Goal: Information Seeking & Learning: Learn about a topic

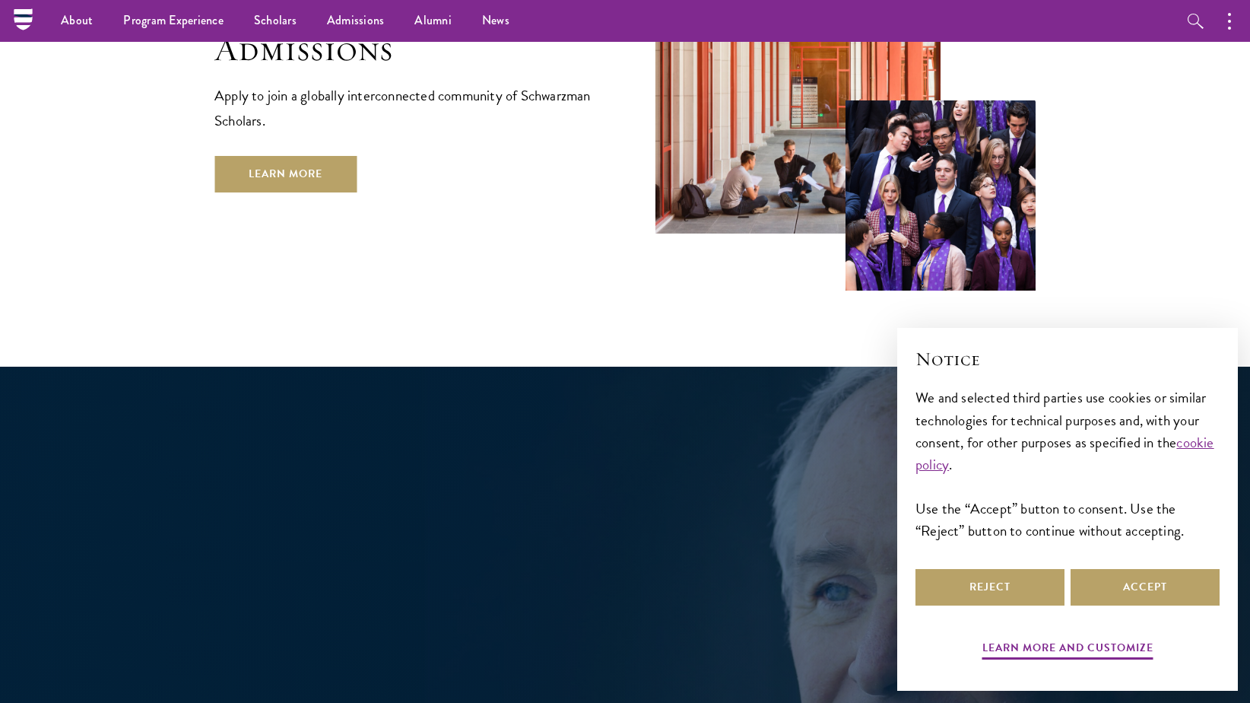
scroll to position [2418, 0]
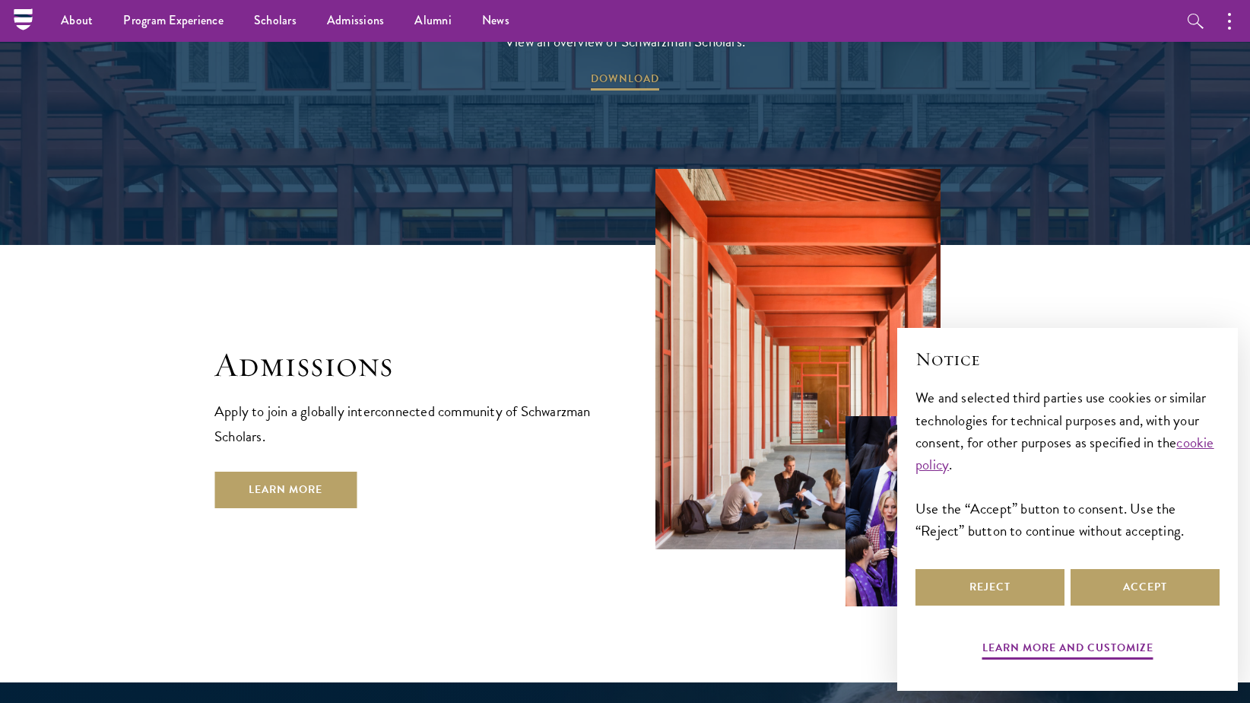
click at [299, 457] on div "Admissions Apply to join a globally interconnected community of Schwarzman Scho…" at bounding box center [624, 387] width 821 height 437
click at [299, 471] on link "Learn More" at bounding box center [285, 489] width 142 height 36
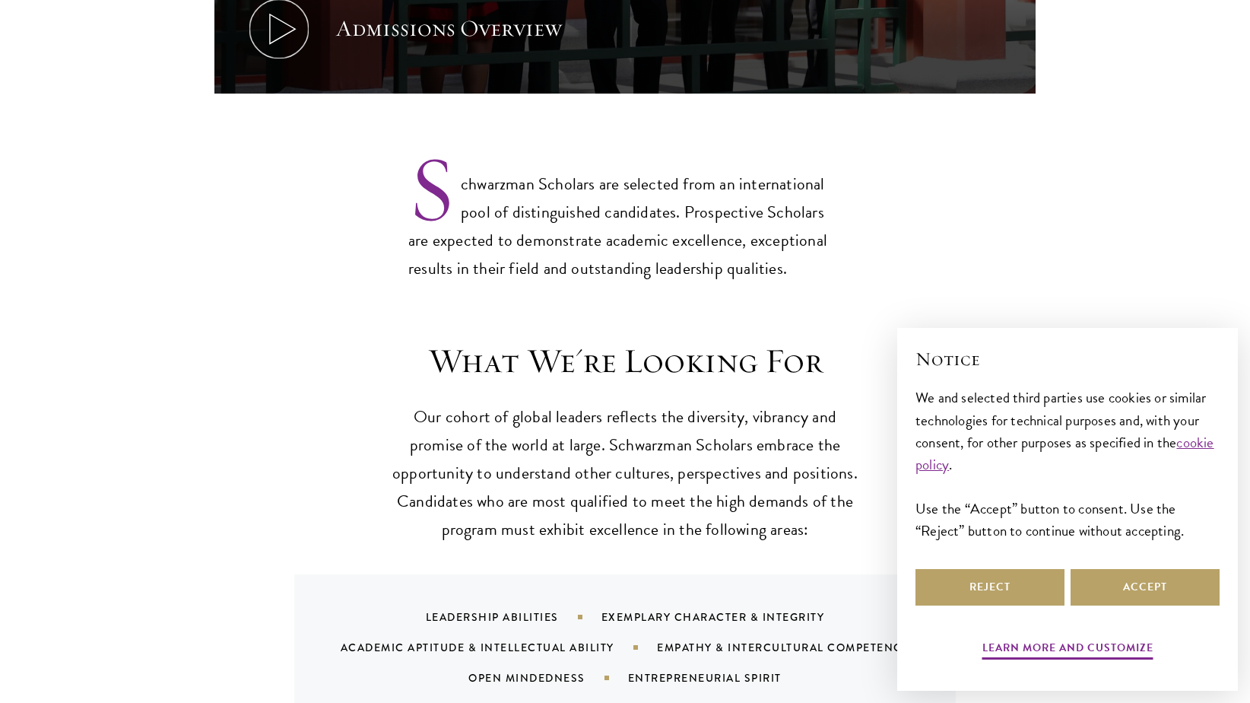
scroll to position [1475, 0]
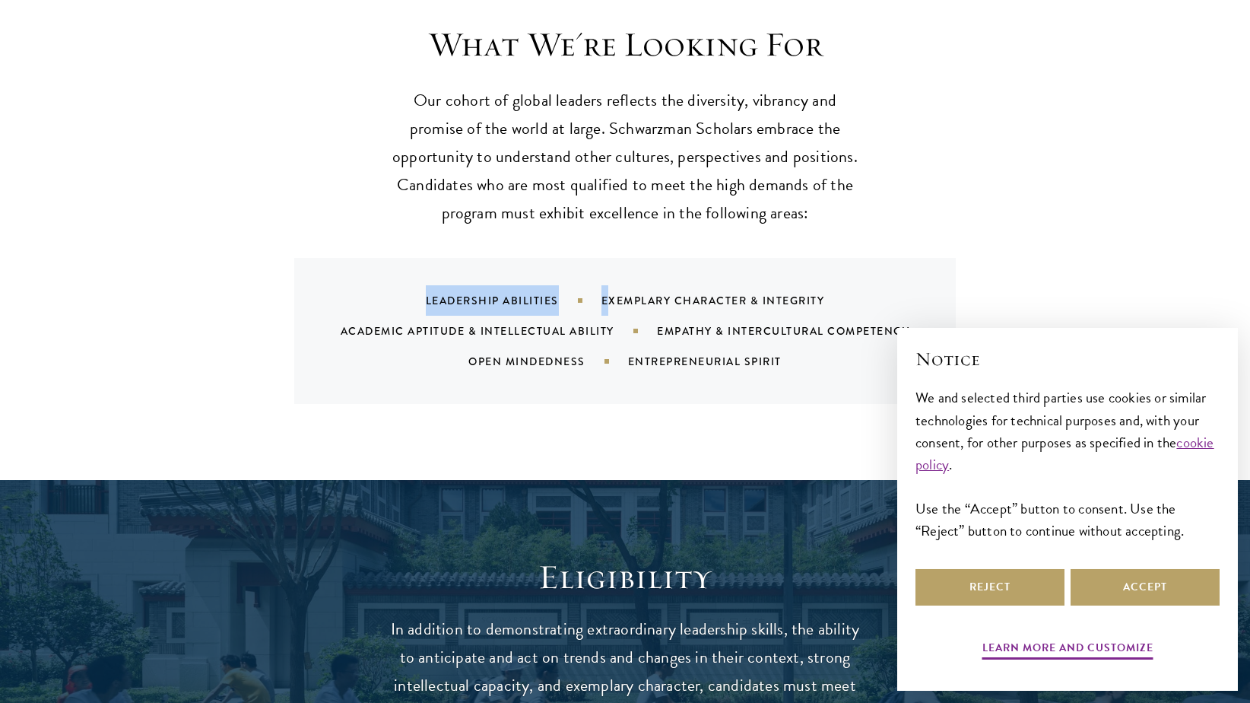
drag, startPoint x: 402, startPoint y: 255, endPoint x: 606, endPoint y: 278, distance: 205.1
click at [606, 285] on div "Leadership Abilities Exemplary Character & Integrity Academic Aptitude & Intell…" at bounding box center [644, 330] width 625 height 91
drag, startPoint x: 606, startPoint y: 278, endPoint x: 544, endPoint y: 303, distance: 66.5
click at [544, 323] on div "Academic Aptitude & Intellectual Ability" at bounding box center [499, 330] width 316 height 15
drag, startPoint x: 529, startPoint y: 305, endPoint x: 693, endPoint y: 306, distance: 164.3
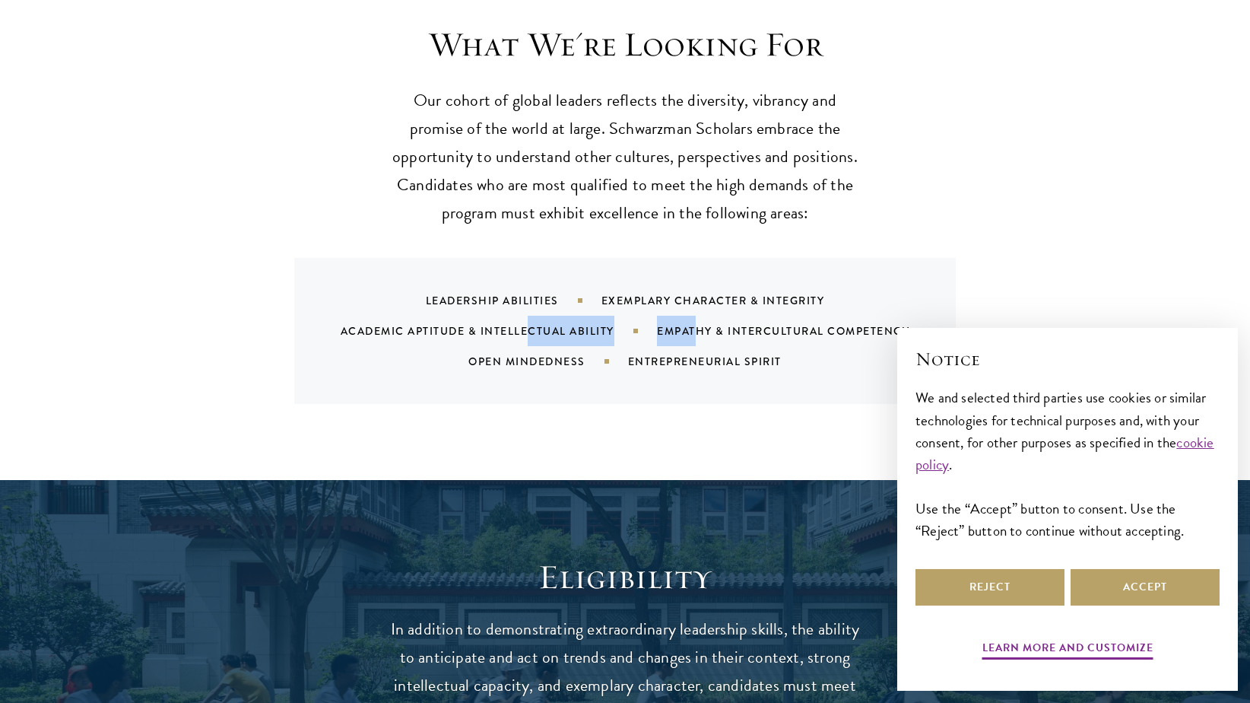
click at [693, 306] on div "Leadership Abilities Exemplary Character & Integrity Academic Aptitude & Intell…" at bounding box center [644, 330] width 625 height 91
drag, startPoint x: 693, startPoint y: 306, endPoint x: 573, endPoint y: 331, distance: 122.6
click at [573, 354] on div "Open Mindedness" at bounding box center [548, 361] width 160 height 15
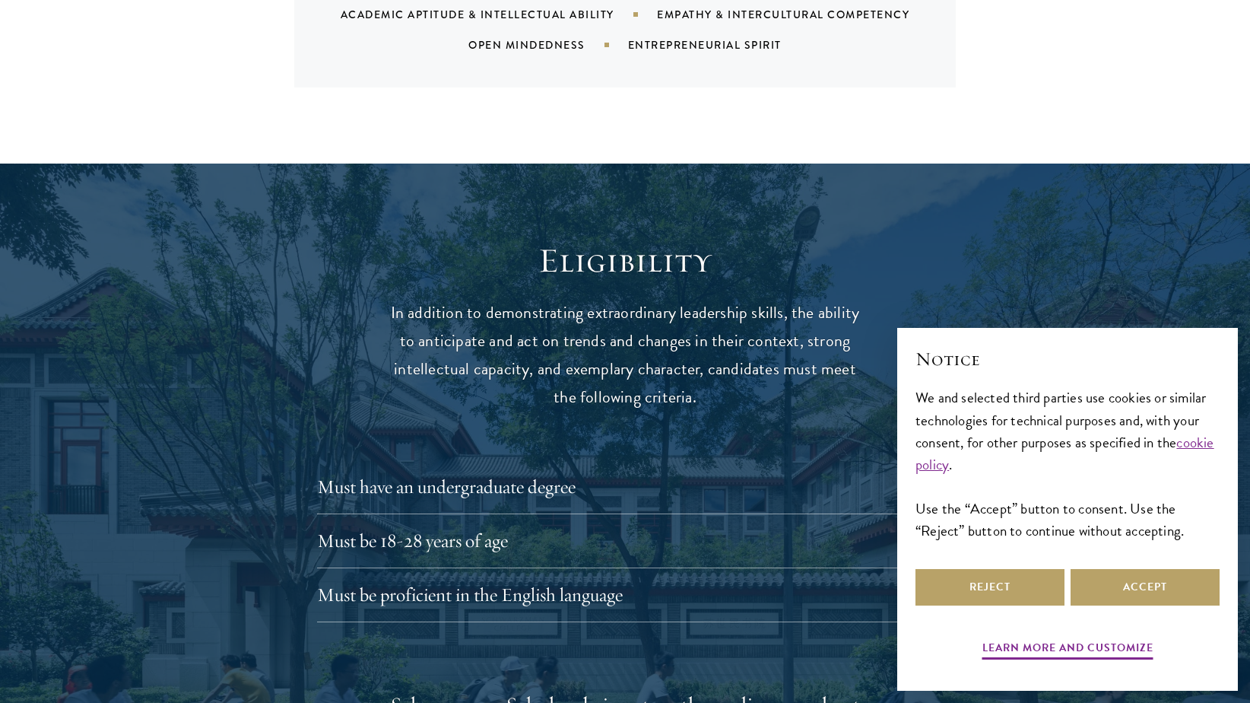
scroll to position [2002, 0]
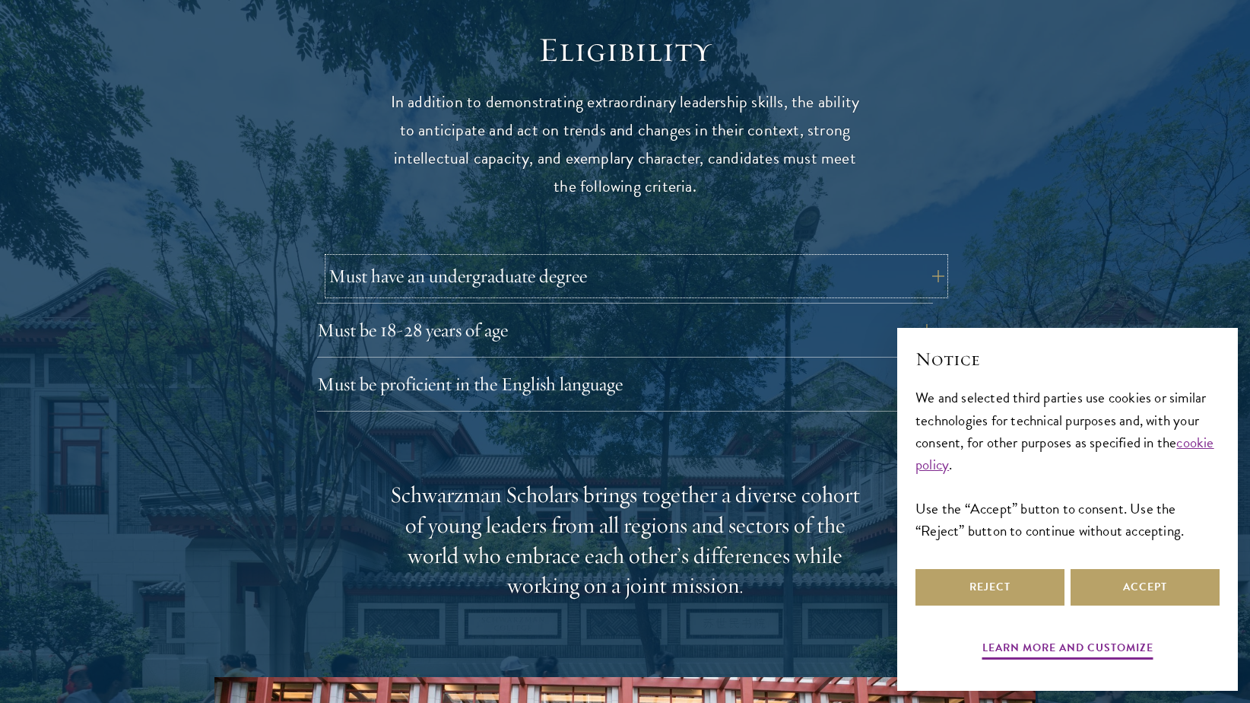
click at [888, 261] on button "Must have an undergraduate degree" at bounding box center [636, 276] width 616 height 36
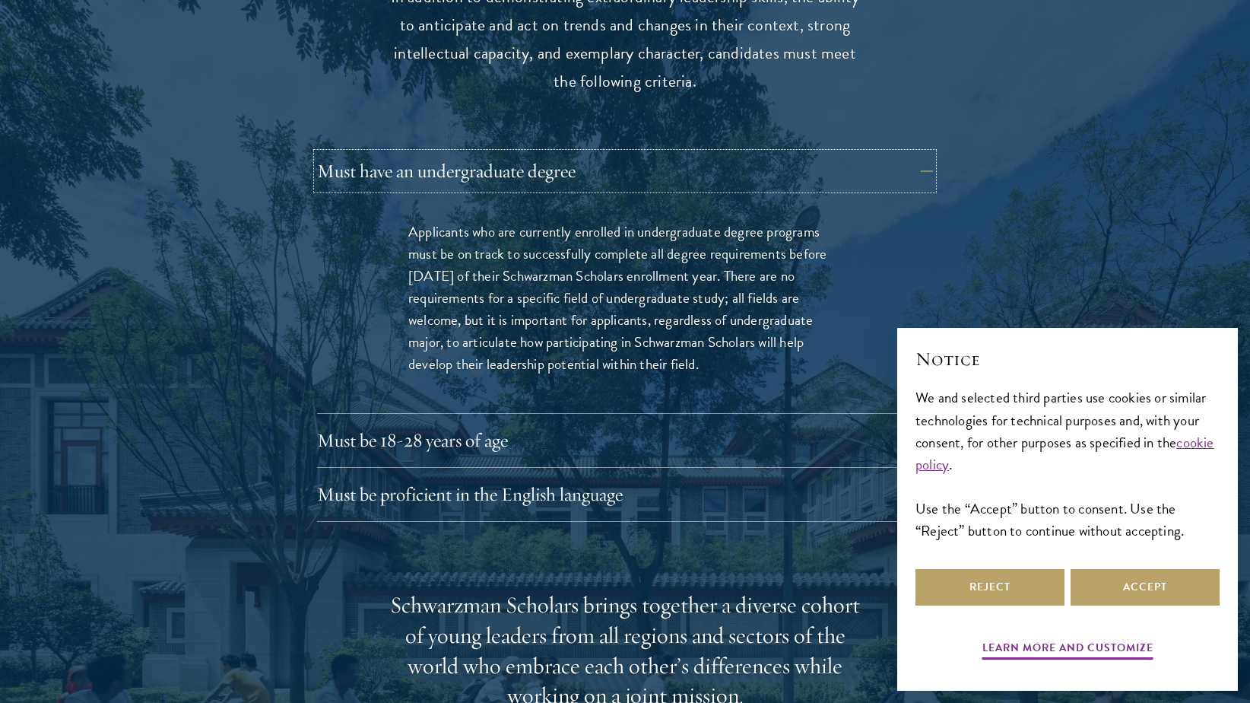
scroll to position [2213, 0]
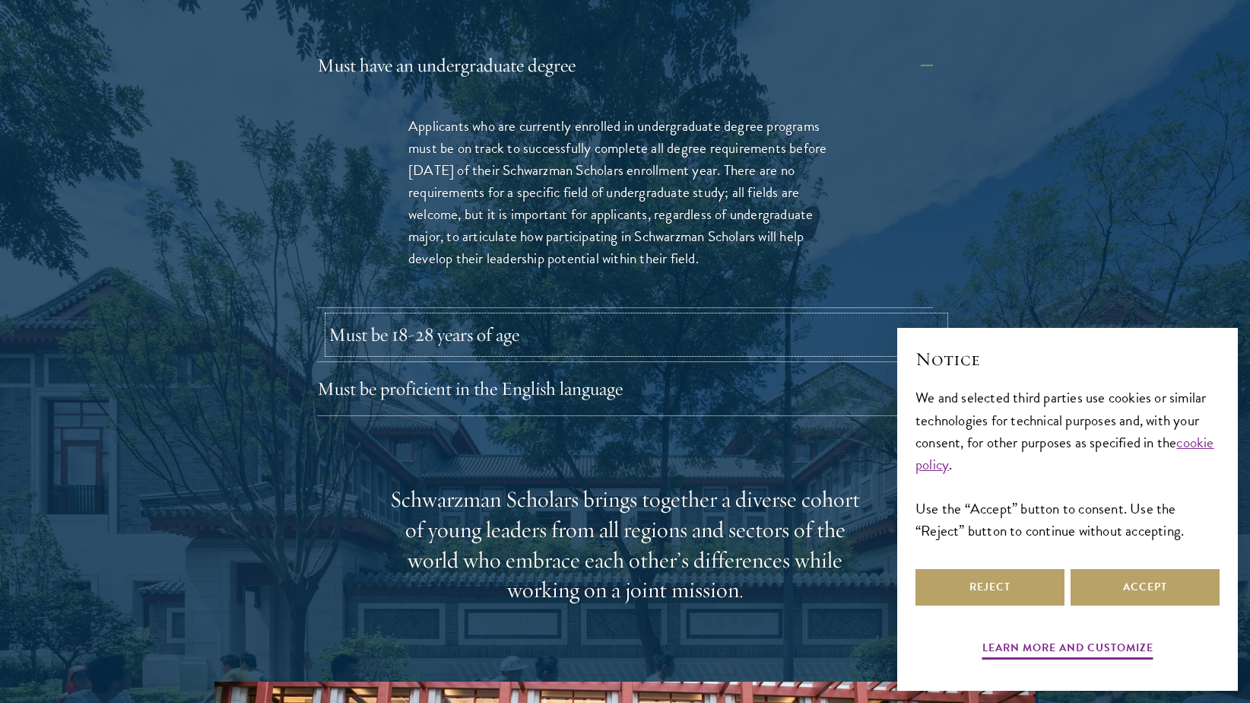
click at [598, 316] on button "Must be 18-28 years of age" at bounding box center [636, 334] width 616 height 36
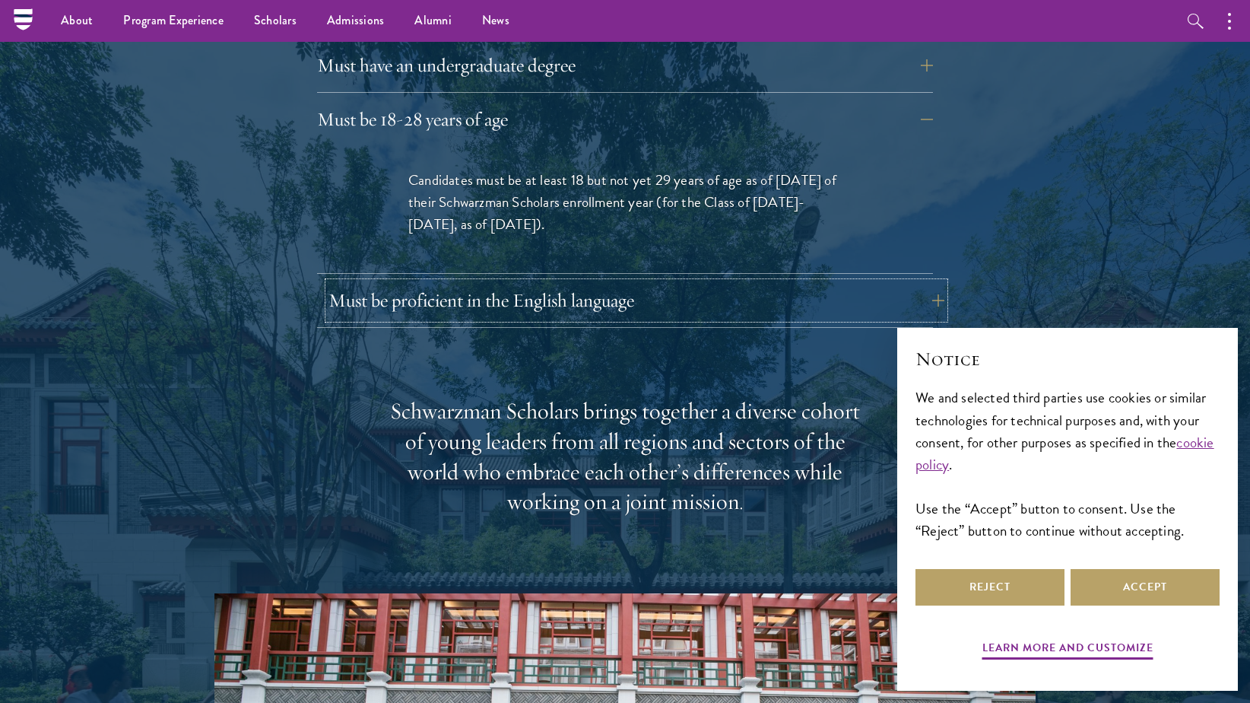
click at [602, 282] on button "Must be proficient in the English language" at bounding box center [636, 300] width 616 height 36
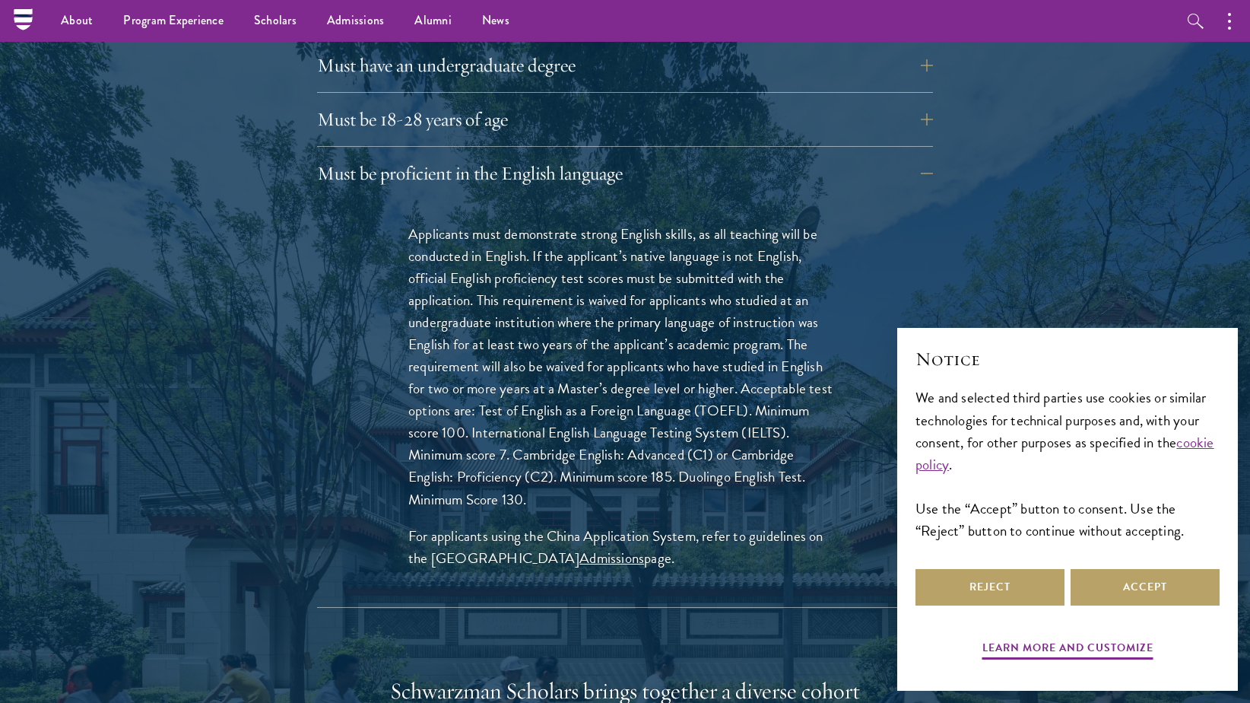
click at [236, 255] on div "Eligibility In addition to demonstrating extraordinary leadership skills, the a…" at bounding box center [624, 572] width 821 height 1508
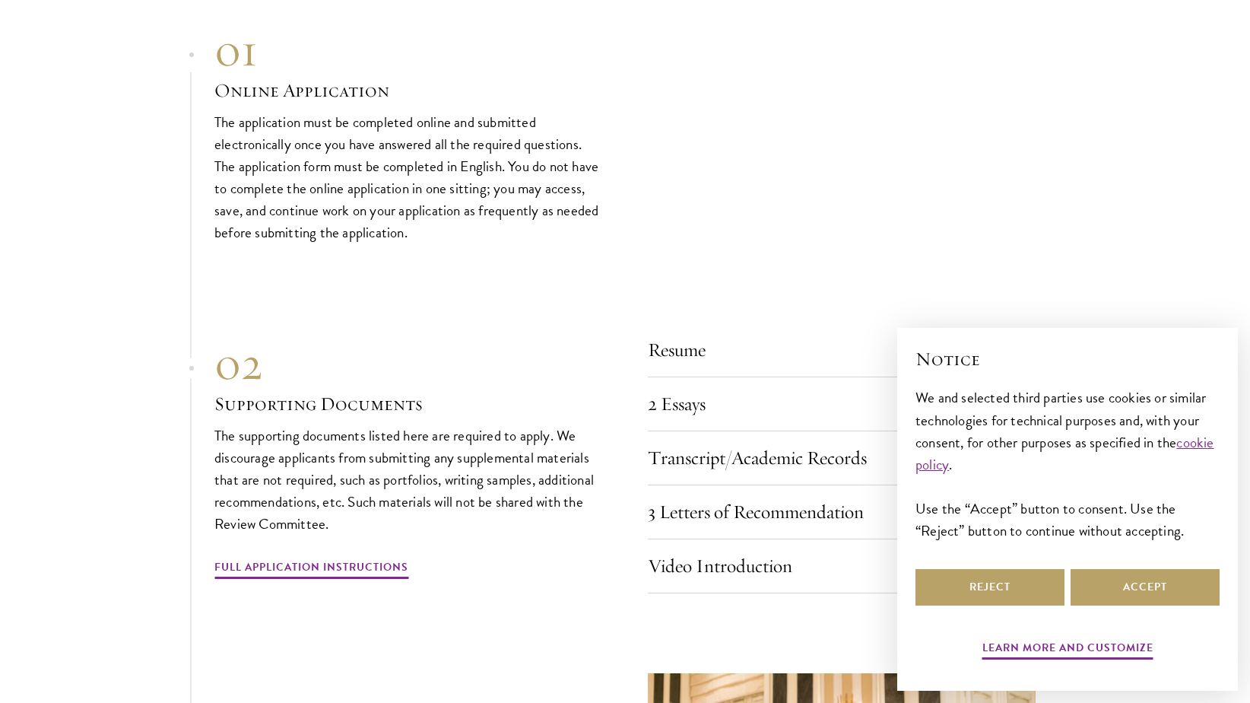
scroll to position [5164, 0]
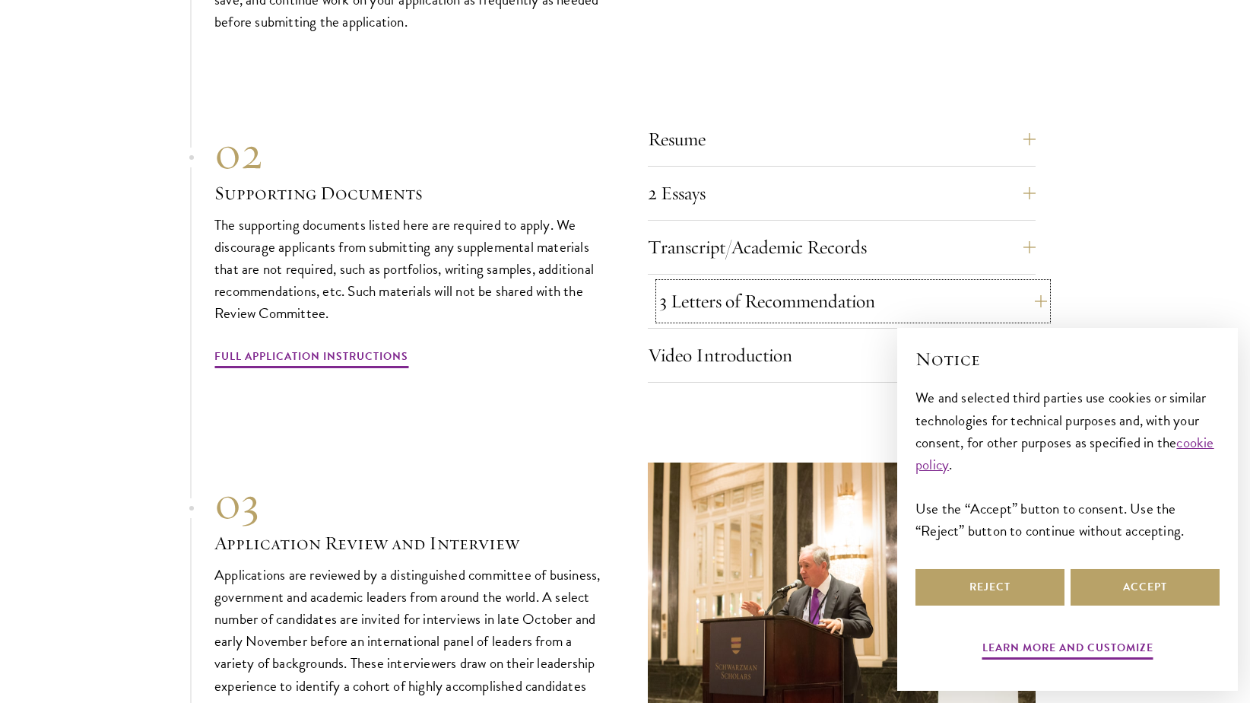
click at [706, 283] on button "3 Letters of Recommendation" at bounding box center [853, 301] width 388 height 36
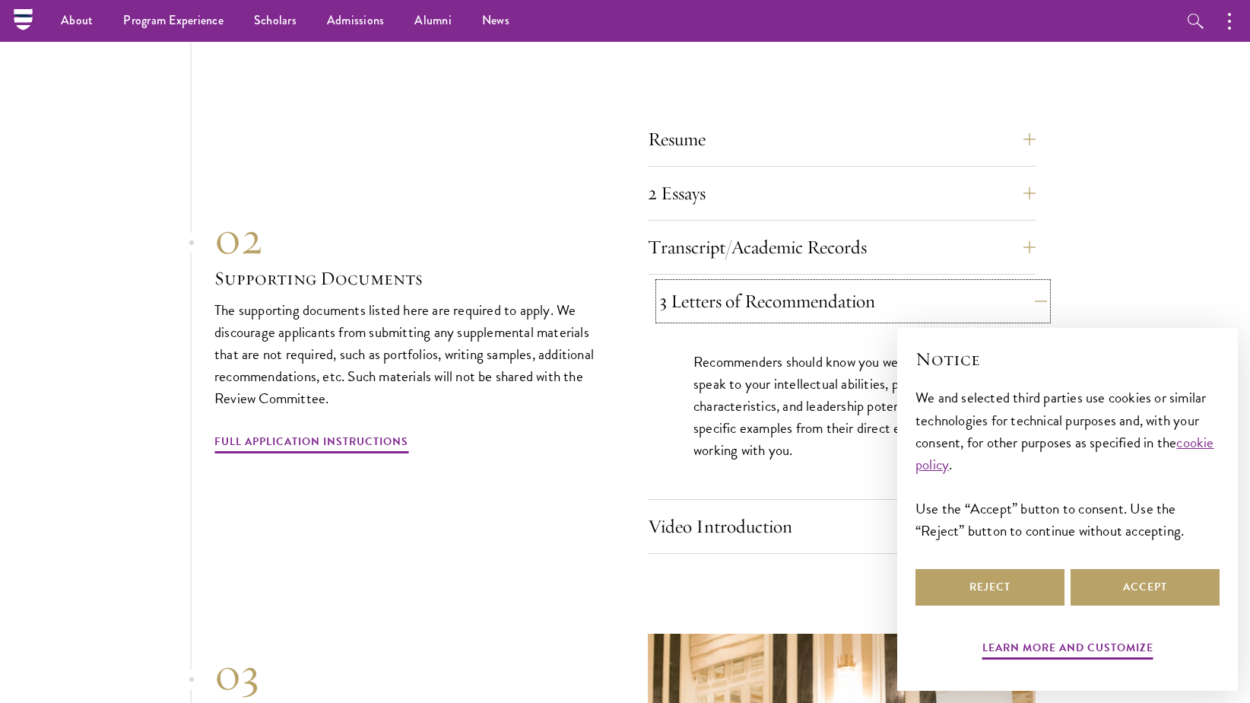
click at [706, 283] on button "3 Letters of Recommendation" at bounding box center [853, 301] width 388 height 36
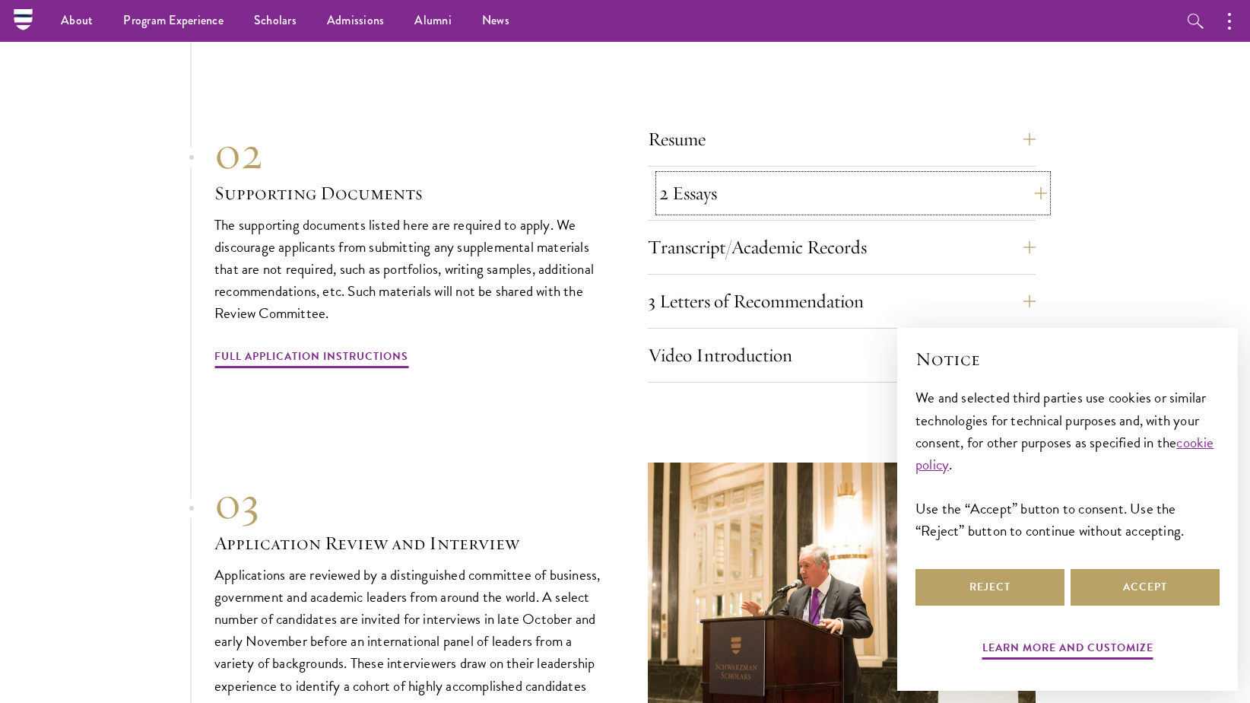
click at [713, 176] on button "2 Essays" at bounding box center [853, 193] width 388 height 36
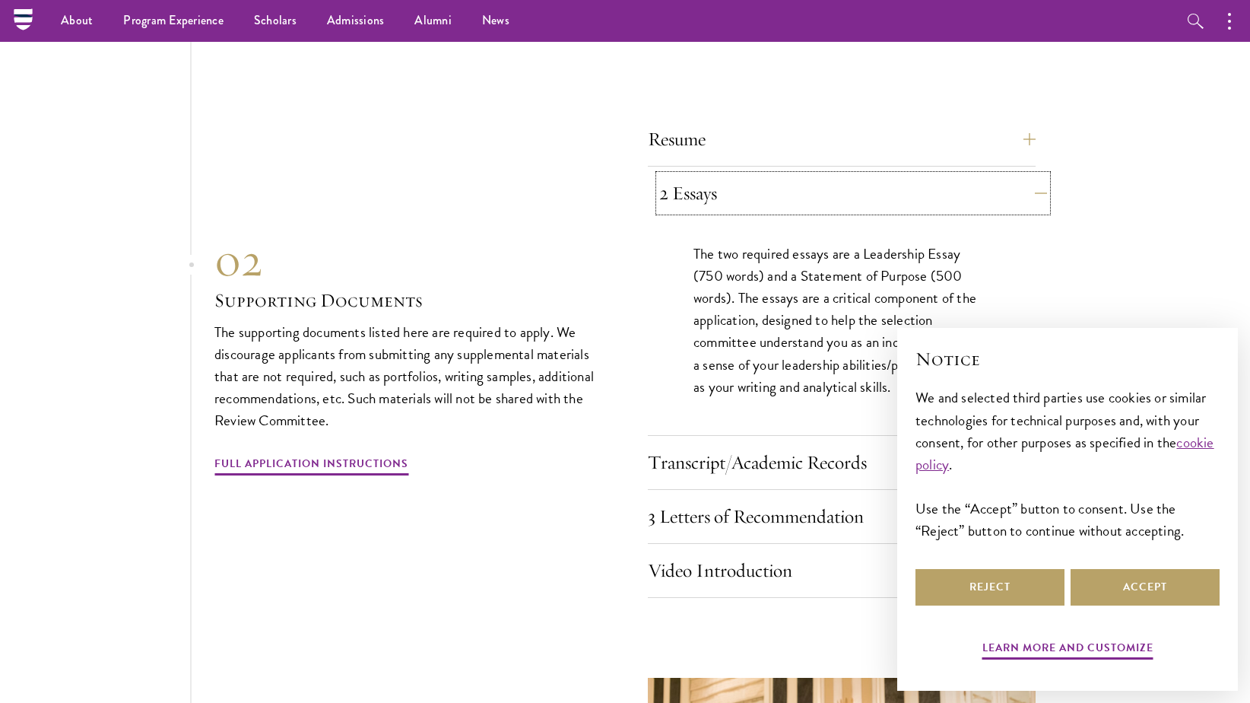
click at [713, 176] on button "2 Essays" at bounding box center [853, 193] width 388 height 36
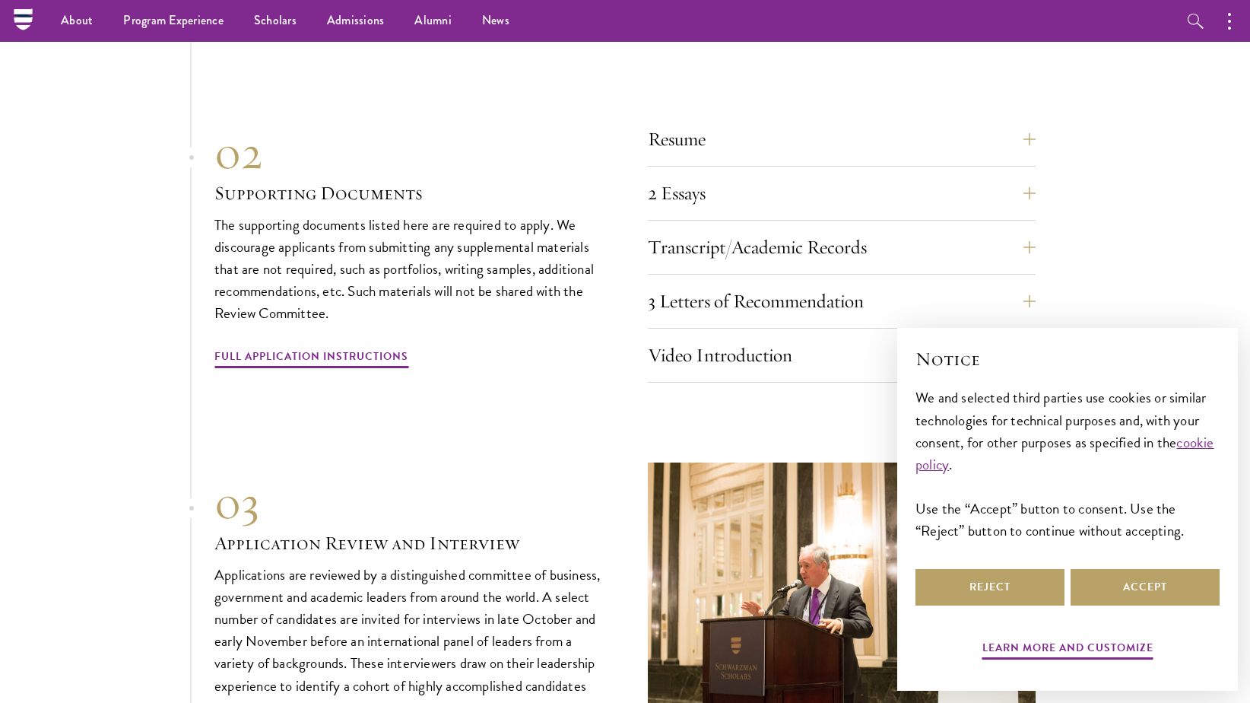
click at [713, 127] on div "Resume A current version of your resume or CV (maximum 2 pages)." at bounding box center [842, 144] width 388 height 46
click at [709, 121] on button "Resume" at bounding box center [853, 139] width 388 height 36
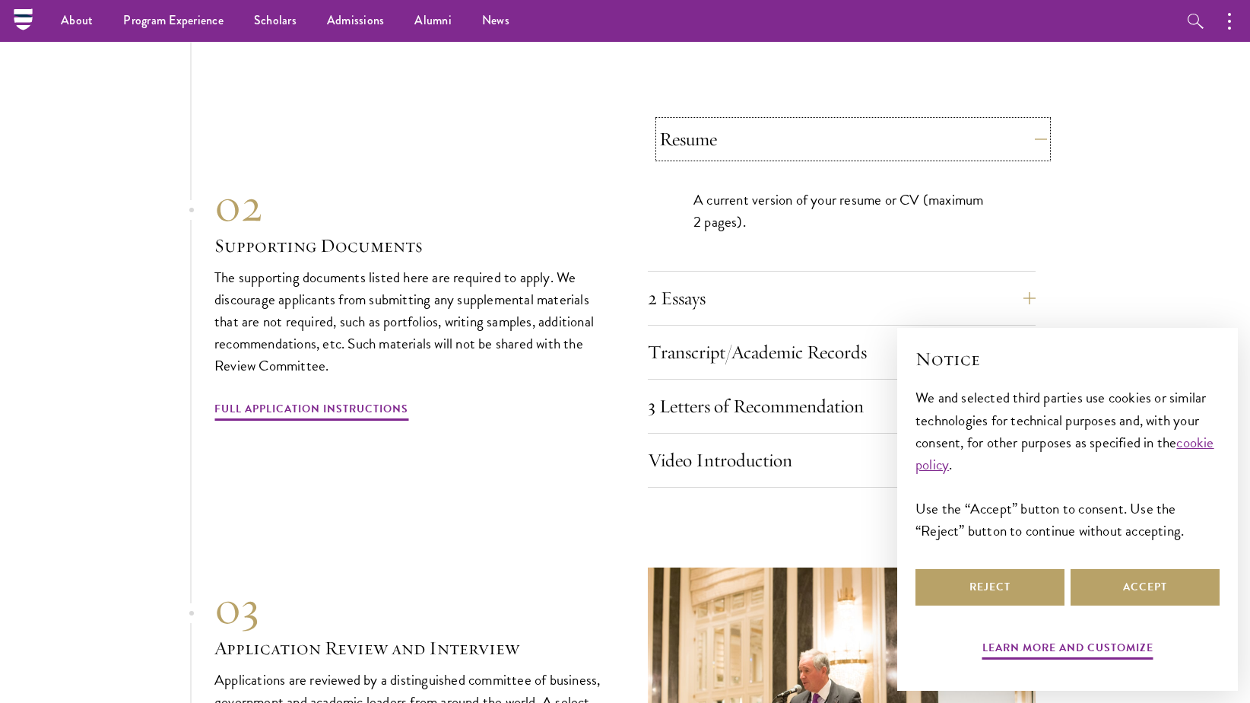
click at [709, 121] on button "Resume" at bounding box center [853, 139] width 388 height 36
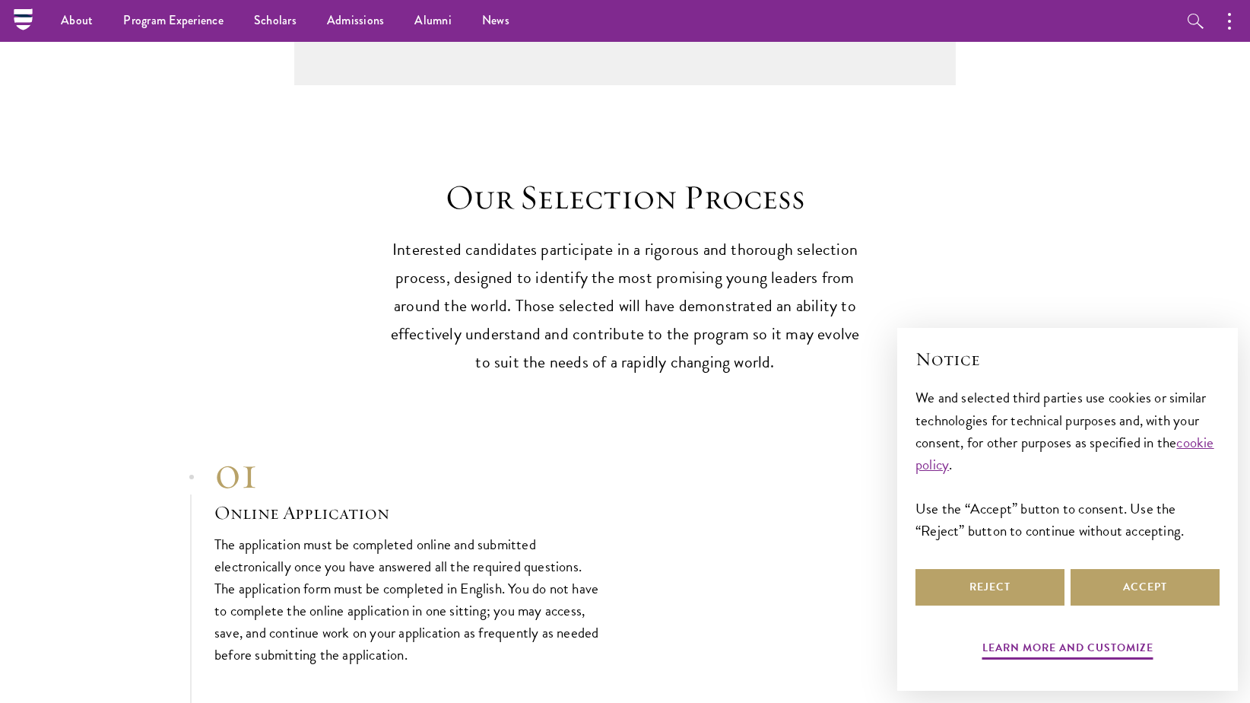
scroll to position [3703, 0]
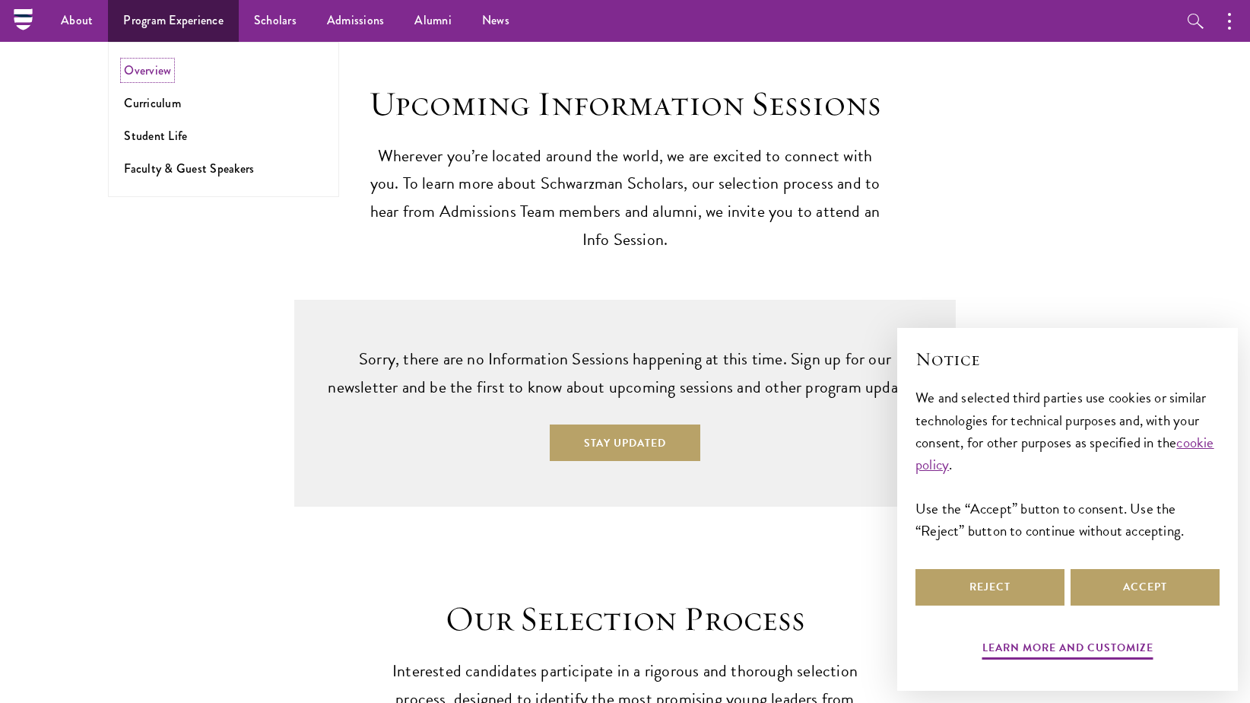
click at [164, 67] on link "Overview" at bounding box center [147, 70] width 47 height 17
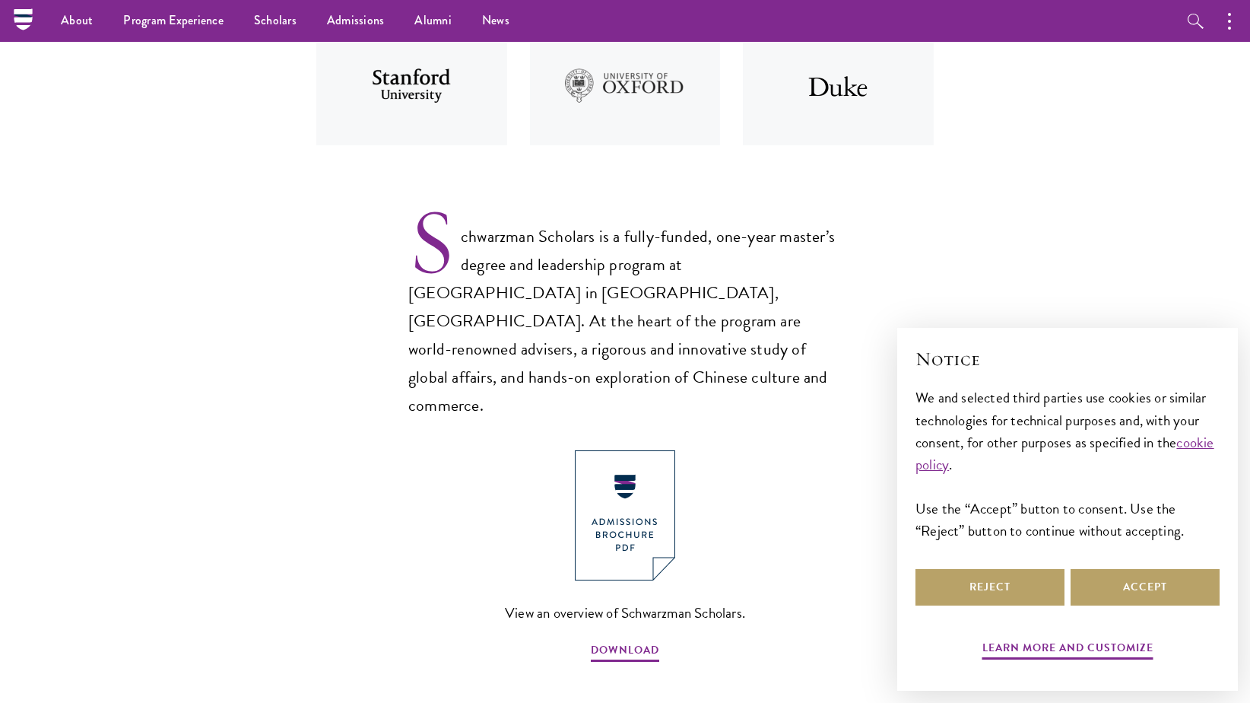
scroll to position [421, 0]
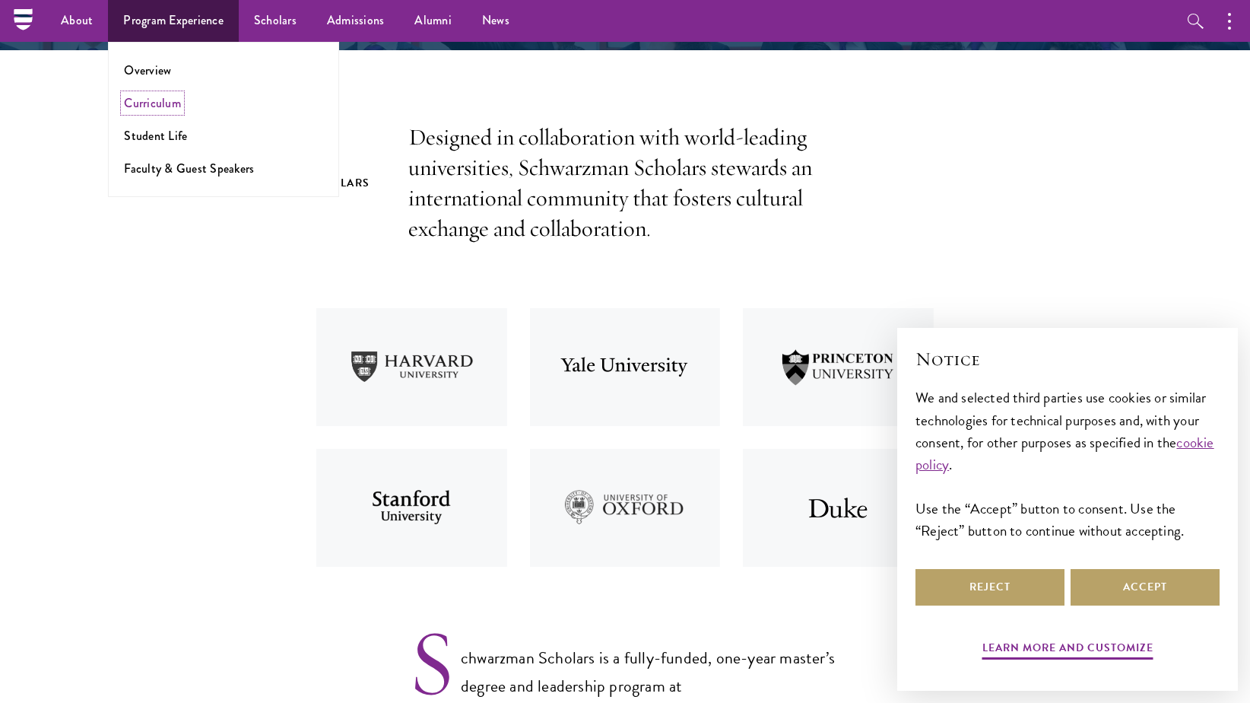
click at [171, 105] on link "Curriculum" at bounding box center [152, 102] width 57 height 17
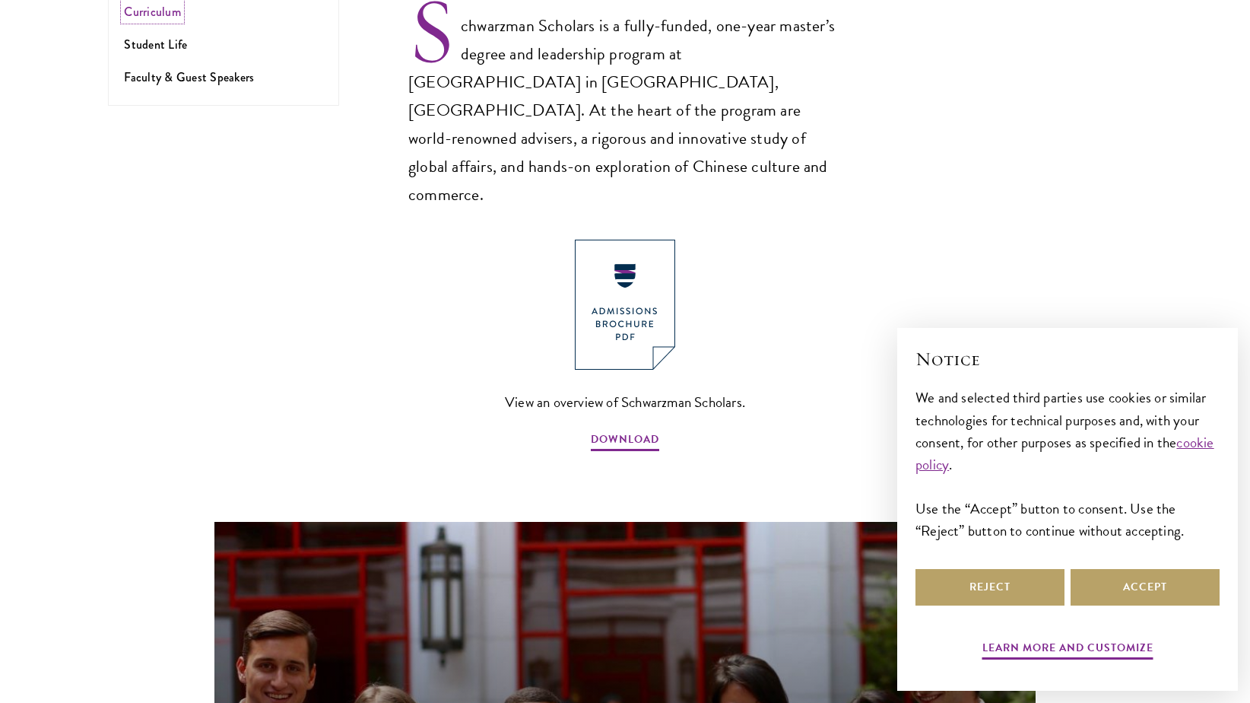
scroll to position [1159, 0]
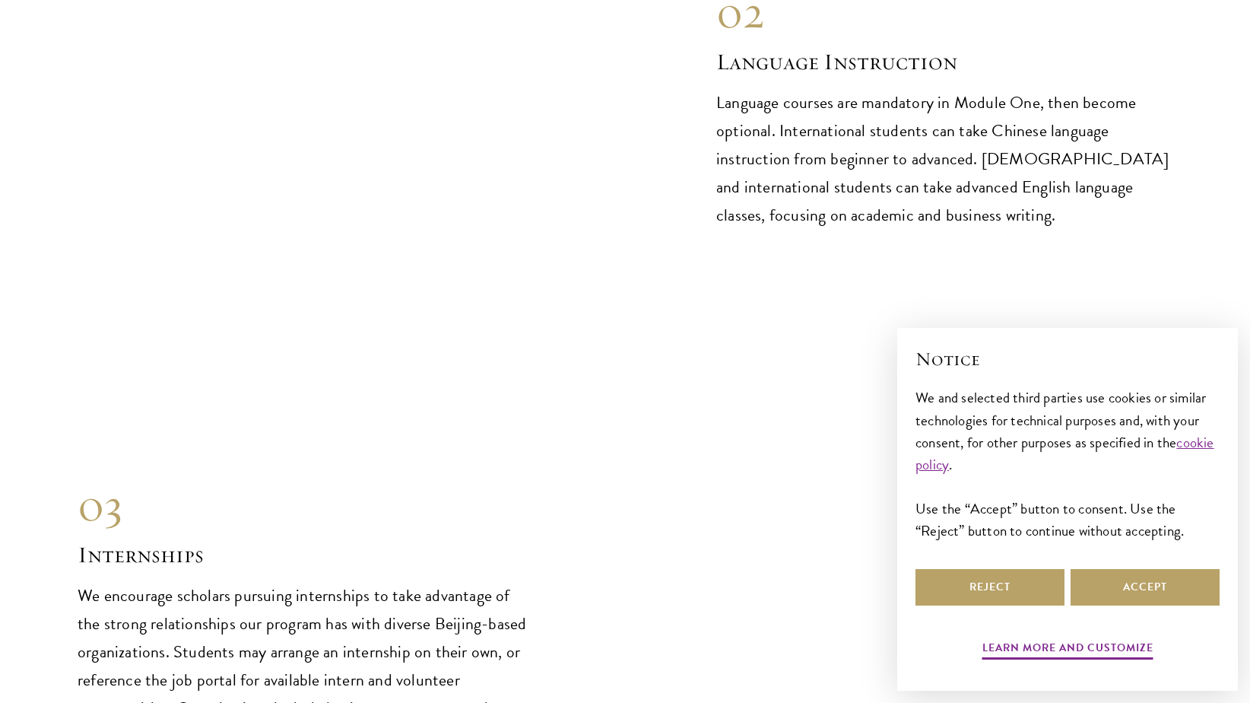
scroll to position [7378, 0]
